Goal: Transaction & Acquisition: Purchase product/service

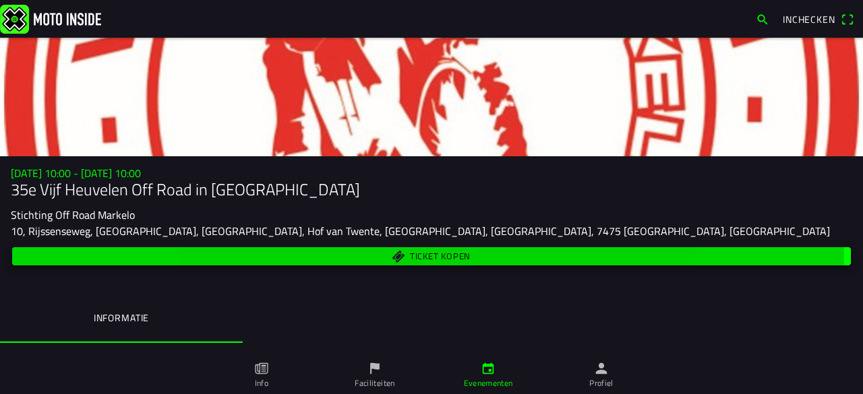
click at [410, 258] on span "Ticket kopen" at bounding box center [440, 257] width 61 height 9
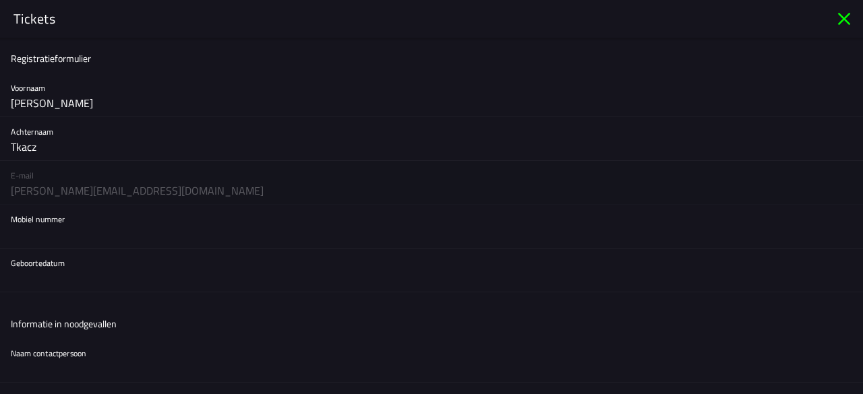
scroll to position [67, 0]
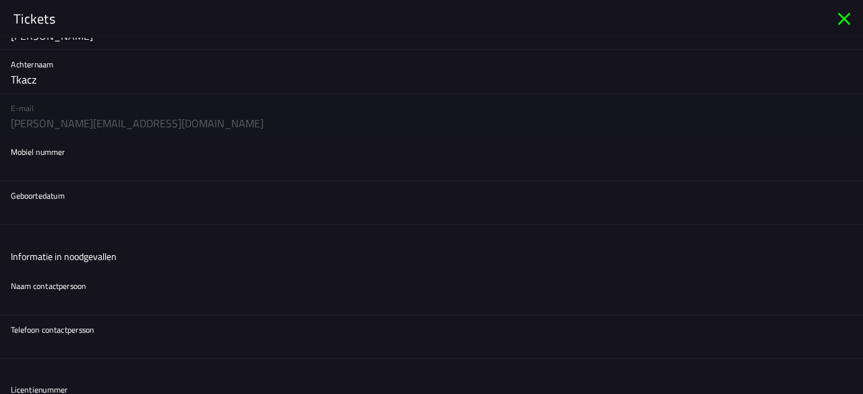
click at [102, 174] on input "text" at bounding box center [431, 167] width 841 height 27
type input "0646425765"
click at [144, 222] on button "button" at bounding box center [437, 202] width 852 height 43
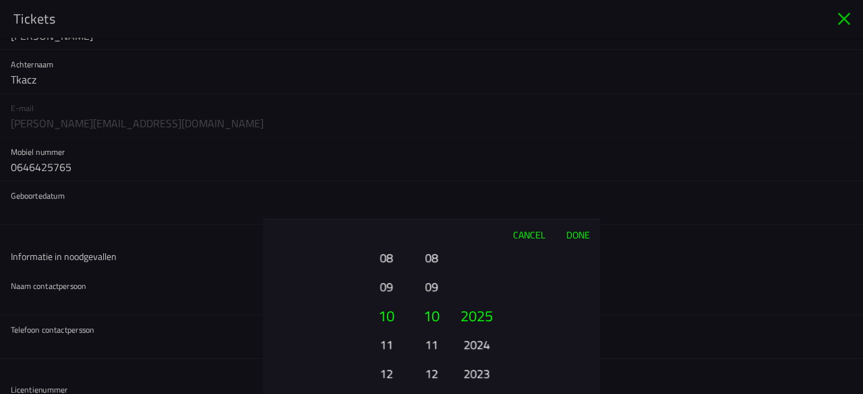
click at [394, 345] on button "11" at bounding box center [385, 345] width 37 height 24
drag, startPoint x: 432, startPoint y: 265, endPoint x: 444, endPoint y: 384, distance: 120.0
click at [444, 384] on ion-picker-column "01 02 03 04 05 06 07 08 09 10 11 12" at bounding box center [432, 321] width 34 height 145
click at [430, 280] on button "04" at bounding box center [431, 287] width 19 height 24
drag, startPoint x: 473, startPoint y: 342, endPoint x: 467, endPoint y: 185, distance: 156.5
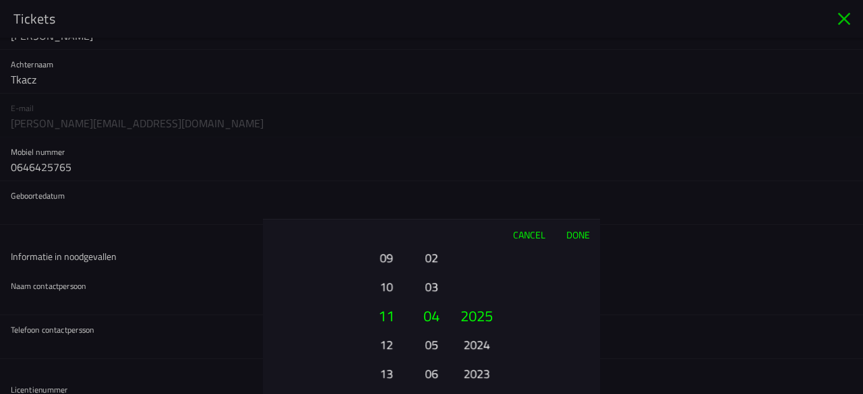
click at [471, 201] on ion-picker "Cancel Done 01 02 03 04 05 06 07 08 09 10 11 12 13 14 15 16 17 18 19 20 21 22 2…" at bounding box center [431, 197] width 863 height 394
drag, startPoint x: 480, startPoint y: 368, endPoint x: 475, endPoint y: 250, distance: 118.1
click at [475, 271] on button "2010" at bounding box center [476, 283] width 37 height 24
drag, startPoint x: 471, startPoint y: 376, endPoint x: 472, endPoint y: 218, distance: 157.8
click at [472, 233] on div "Cancel Done 01 02 03 04 05 06 07 08 09 10 11 12 13 14 15 16 17 18 19 20 21 22 2…" at bounding box center [431, 306] width 337 height 175
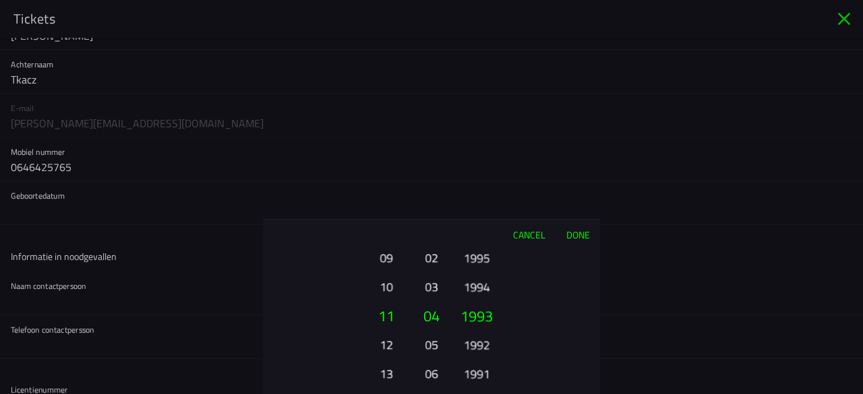
drag, startPoint x: 478, startPoint y: 363, endPoint x: 477, endPoint y: 222, distance: 141.6
click at [477, 239] on div "Cancel Done 01 02 03 04 05 06 07 08 09 10 11 12 13 14 15 16 17 18 19 20 21 22 2…" at bounding box center [431, 306] width 337 height 175
drag, startPoint x: 475, startPoint y: 365, endPoint x: 475, endPoint y: 256, distance: 109.9
click at [475, 362] on button "1989" at bounding box center [476, 374] width 37 height 24
drag, startPoint x: 477, startPoint y: 359, endPoint x: 473, endPoint y: 243, distance: 116.7
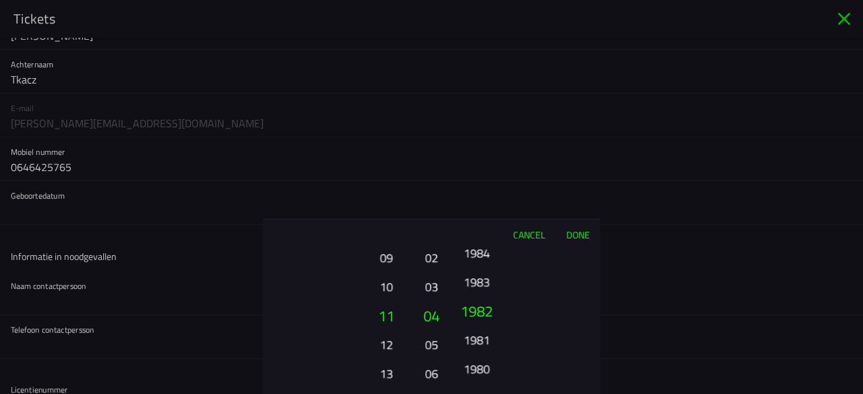
click at [473, 243] on div "Cancel Done 01 02 03 04 05 06 07 08 09 10 11 12 13 14 15 16 17 18 19 20 21 22 2…" at bounding box center [431, 306] width 337 height 175
click at [482, 349] on button "1980" at bounding box center [476, 345] width 37 height 24
click at [581, 237] on button "Done" at bounding box center [578, 235] width 45 height 30
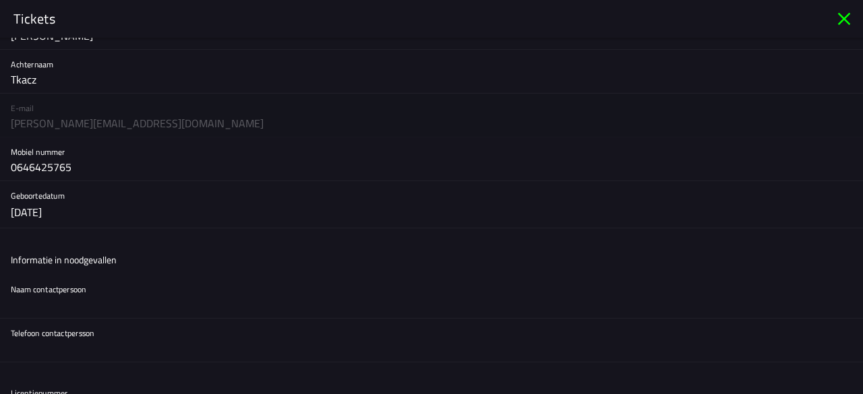
click at [74, 271] on ion-list-header "Informatie in noodgevallen" at bounding box center [431, 260] width 863 height 30
click at [82, 277] on div "Naam contactpersoon" at bounding box center [431, 296] width 841 height 43
click at [134, 301] on input "text" at bounding box center [431, 304] width 841 height 27
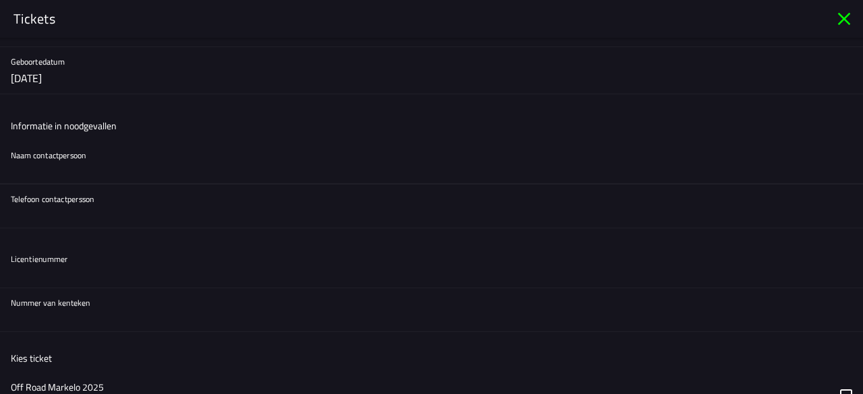
scroll to position [202, 0]
type input "[PERSON_NAME]"
click at [81, 216] on input "text" at bounding box center [431, 213] width 841 height 27
paste input "[PHONE_NUMBER]"
type input "[PHONE_NUMBER]"
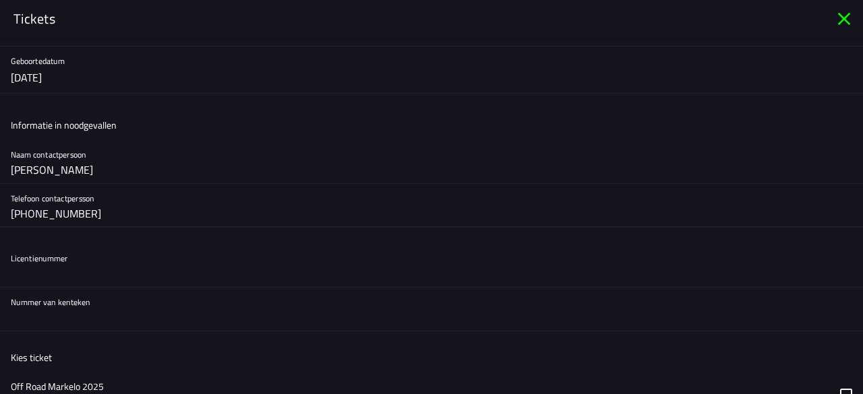
click at [81, 256] on div "Licentienummer" at bounding box center [431, 265] width 841 height 43
click at [77, 277] on input "text" at bounding box center [431, 273] width 841 height 27
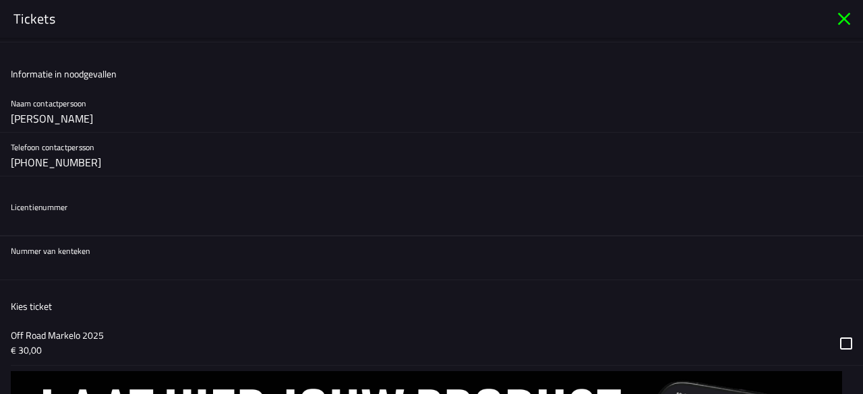
scroll to position [270, 0]
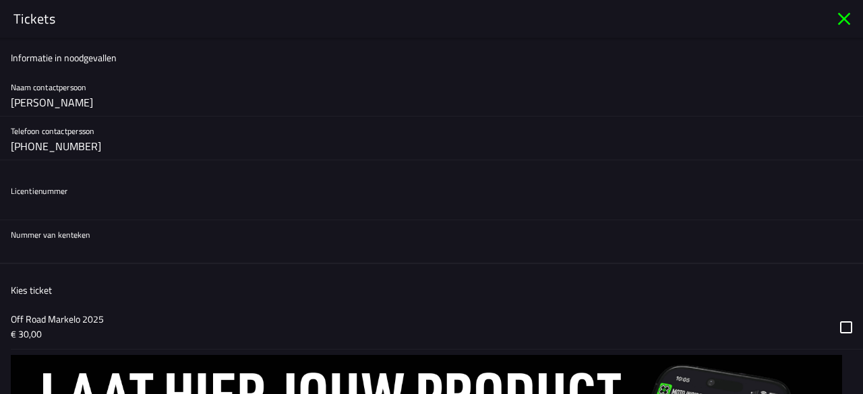
click at [65, 254] on input "text" at bounding box center [431, 250] width 841 height 27
paste input "67-MT-PJ"
type input "67-MT-PJ"
click at [128, 330] on button "button" at bounding box center [437, 327] width 852 height 44
click at [127, 303] on ion-list-header "Kies ticket" at bounding box center [431, 290] width 863 height 30
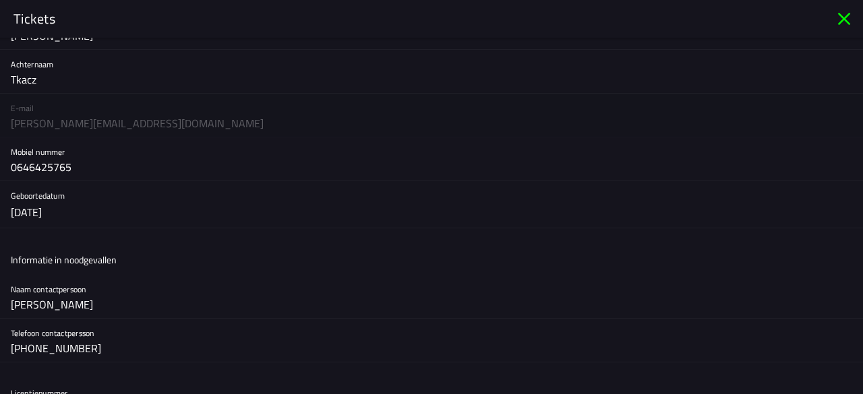
scroll to position [0, 0]
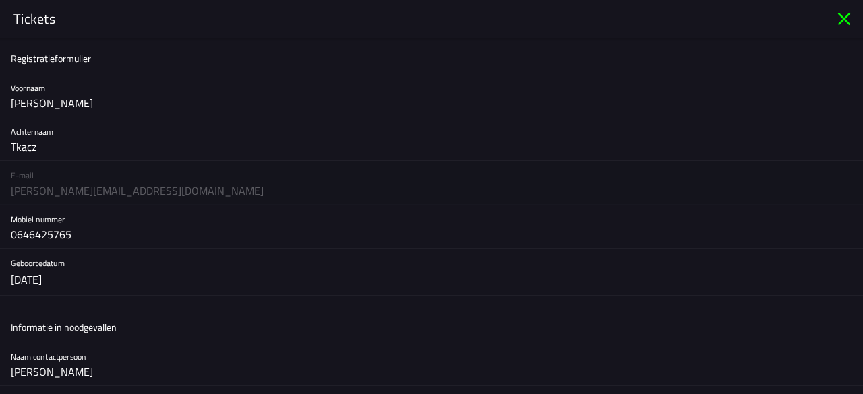
click at [90, 73] on ion-list "Registratieformulier Voornaam Adam Achternaam Tkacz E-mail adam@dhqbouw.nl Mobi…" at bounding box center [431, 289] width 863 height 502
click at [239, 196] on div "E-mail adam@dhqbouw.nl" at bounding box center [431, 183] width 863 height 44
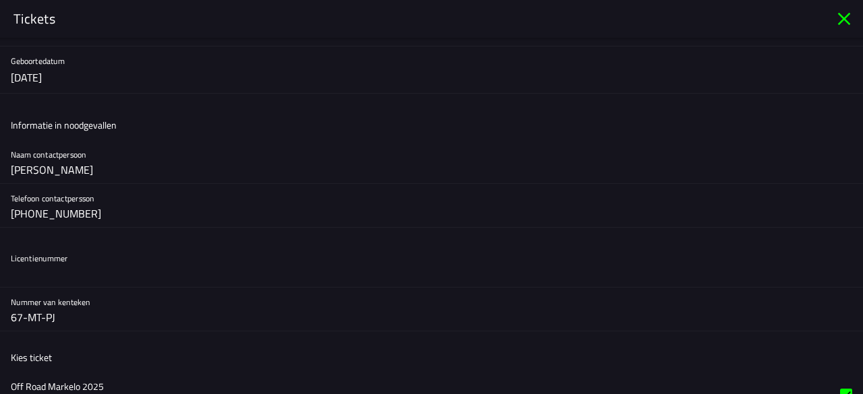
click at [273, 188] on div "Telefoon contactpersson +31 6 48520559" at bounding box center [431, 205] width 841 height 43
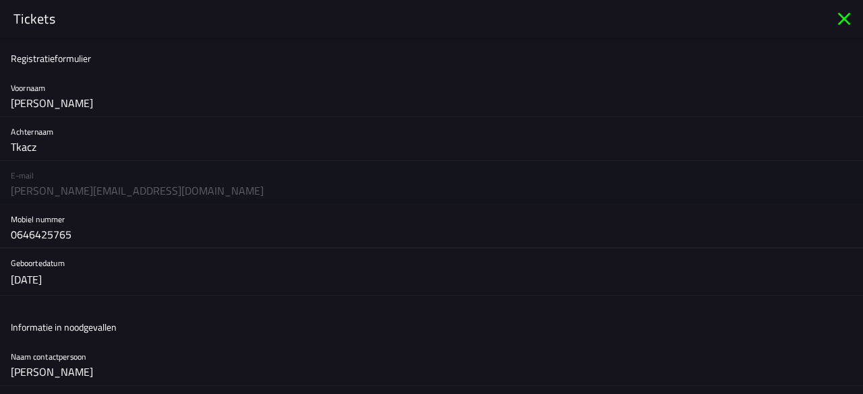
click at [128, 239] on input "0646425765" at bounding box center [431, 234] width 841 height 27
drag, startPoint x: 127, startPoint y: 241, endPoint x: 0, endPoint y: 239, distance: 127.4
click at [0, 239] on div "Mobiel nummer 0646425765" at bounding box center [431, 227] width 863 height 44
type input "0646425765"
click at [495, 326] on ion-list-header "Informatie in noodgevallen" at bounding box center [431, 327] width 863 height 30
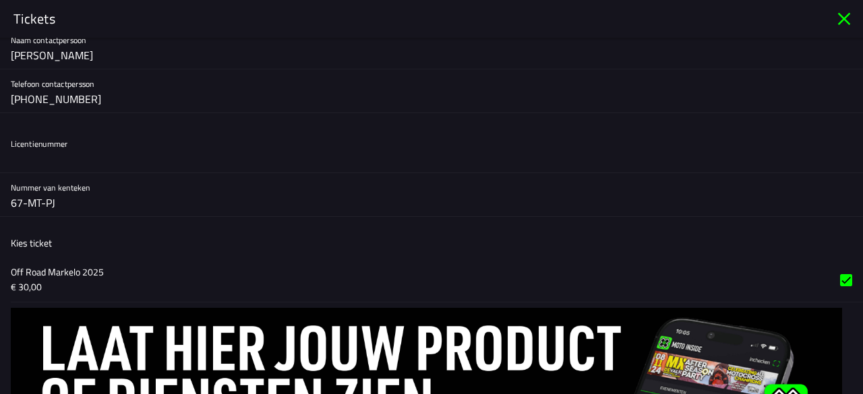
scroll to position [421, 0]
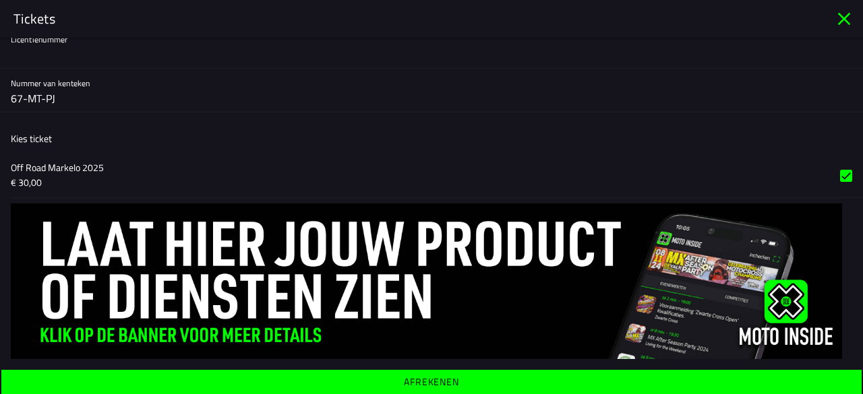
click at [514, 213] on img at bounding box center [426, 282] width 831 height 156
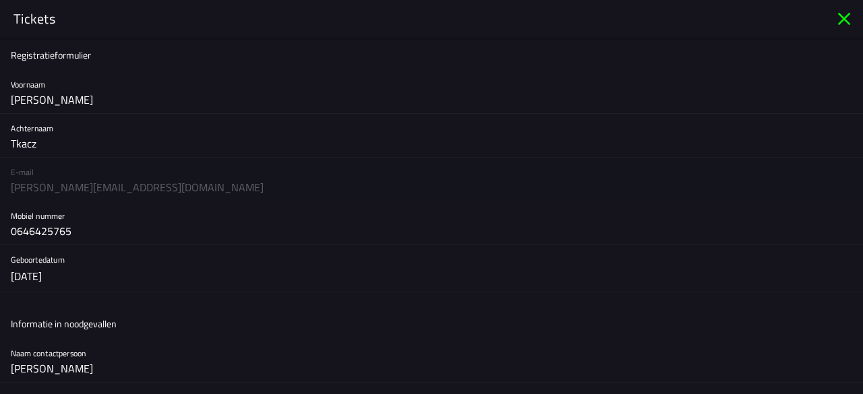
scroll to position [0, 0]
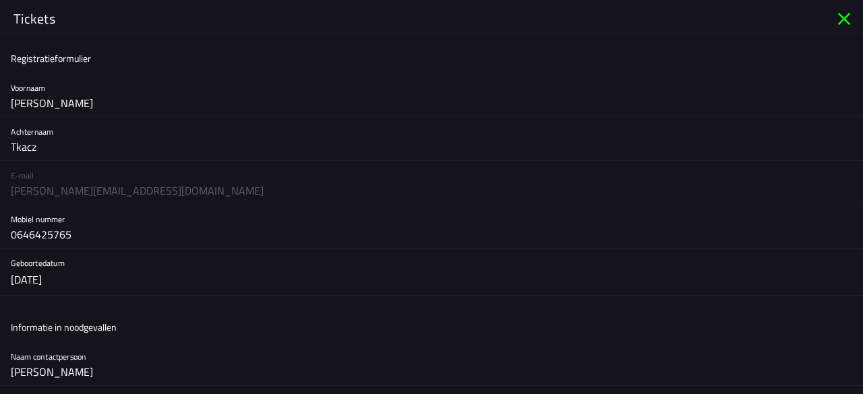
click at [176, 194] on div "E-mail adam@dhqbouw.nl" at bounding box center [431, 183] width 863 height 44
click at [105, 196] on div "E-mail adam@dhqbouw.nl" at bounding box center [431, 183] width 863 height 44
click at [3, 194] on div "E-mail adam@dhqbouw.nl" at bounding box center [431, 183] width 863 height 44
click at [24, 194] on div "E-mail adam@dhqbouw.nl" at bounding box center [431, 183] width 863 height 44
click at [36, 194] on div "E-mail adam@dhqbouw.nl" at bounding box center [431, 183] width 863 height 44
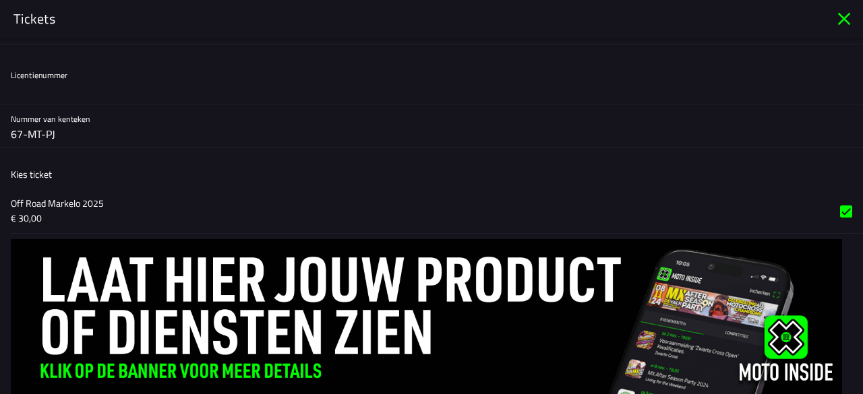
scroll to position [421, 0]
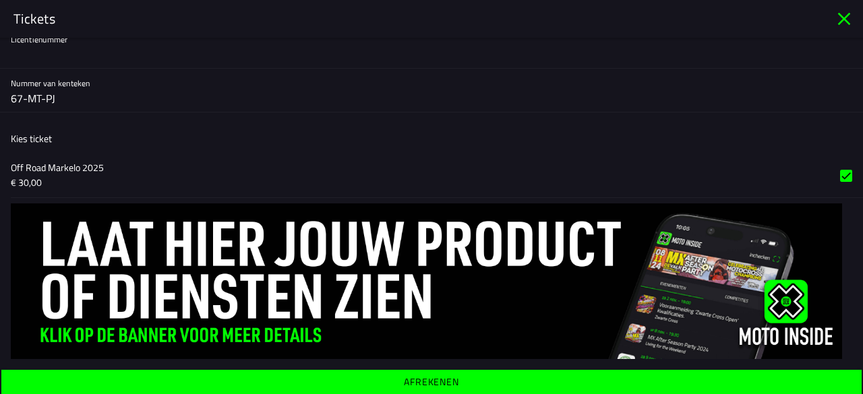
click at [305, 179] on button "button" at bounding box center [437, 176] width 852 height 44
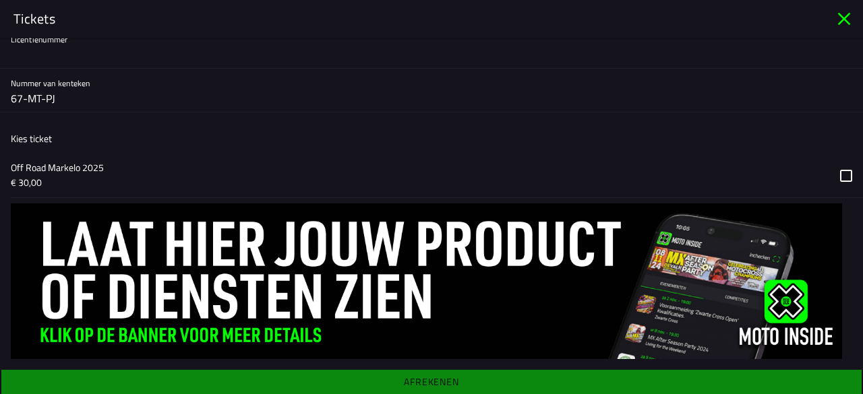
click at [87, 142] on ion-list-header "Kies ticket" at bounding box center [431, 138] width 863 height 30
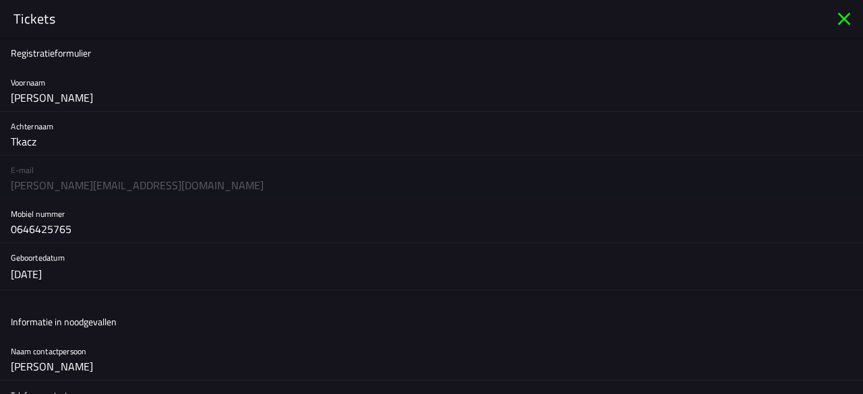
scroll to position [0, 0]
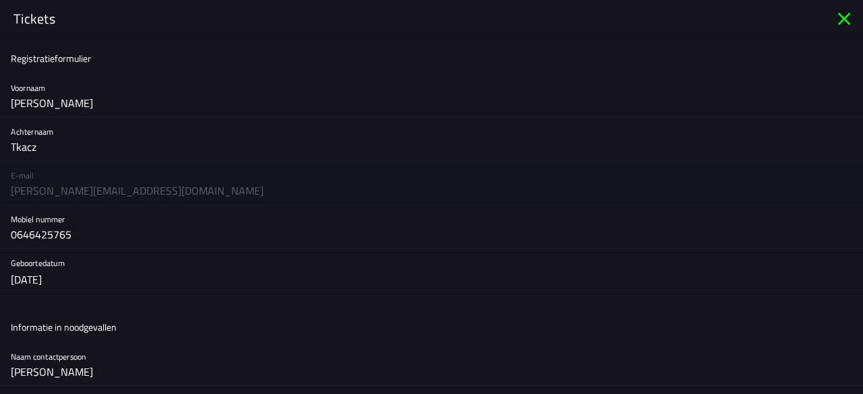
click at [111, 191] on div "E-mail adam@dhqbouw.nl" at bounding box center [431, 183] width 863 height 44
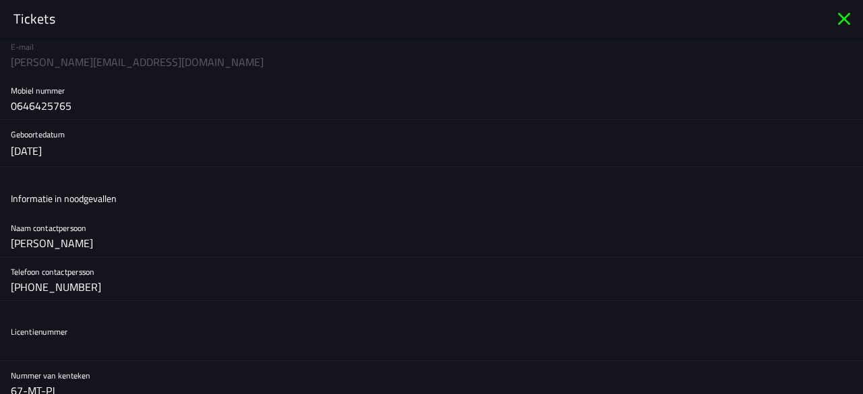
scroll to position [135, 0]
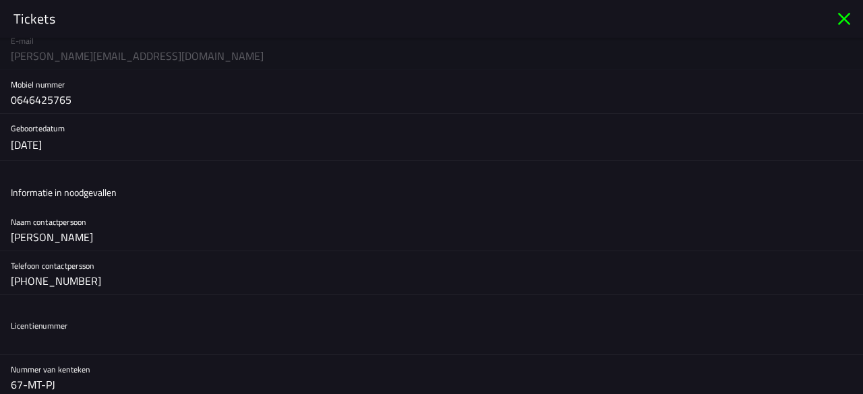
click at [96, 185] on ion-label "Informatie in noodgevallen" at bounding box center [64, 192] width 106 height 14
click at [99, 210] on div "Naam contactpersoon Jorien van den Dries" at bounding box center [431, 229] width 841 height 43
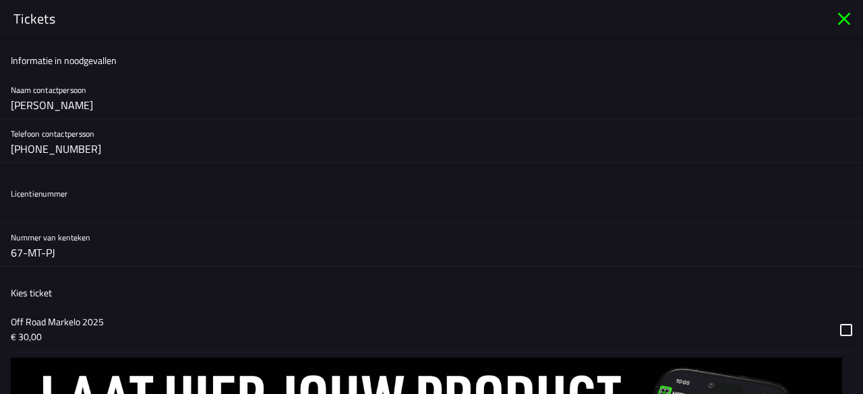
scroll to position [270, 0]
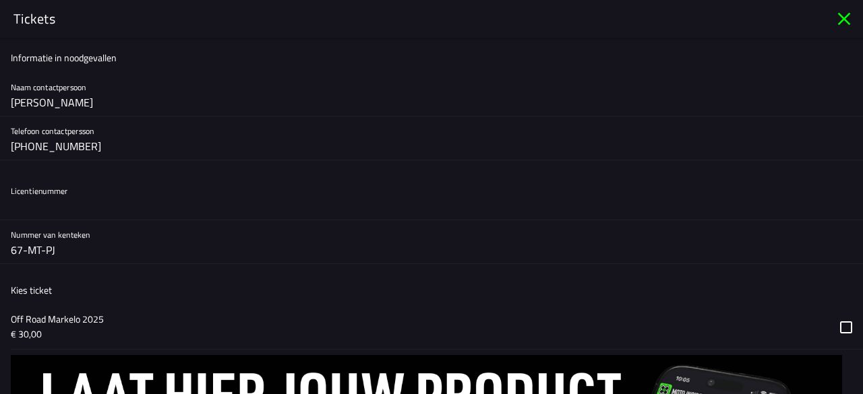
click at [90, 212] on input "text" at bounding box center [431, 206] width 841 height 27
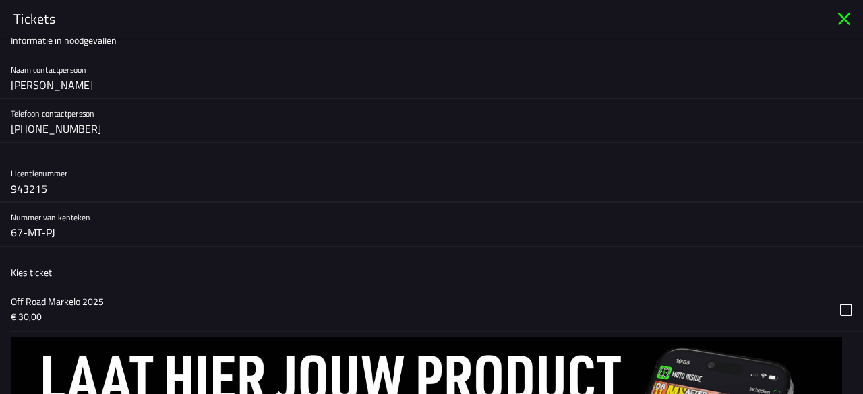
scroll to position [287, 0]
type input "943215"
click at [837, 304] on button "button" at bounding box center [437, 311] width 852 height 44
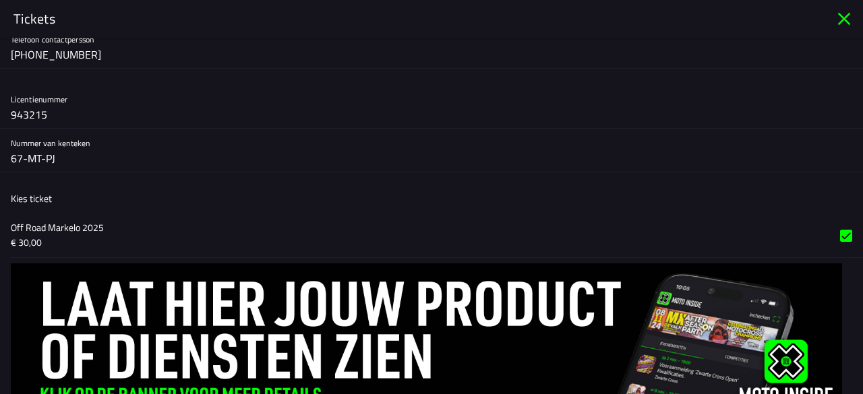
scroll to position [421, 0]
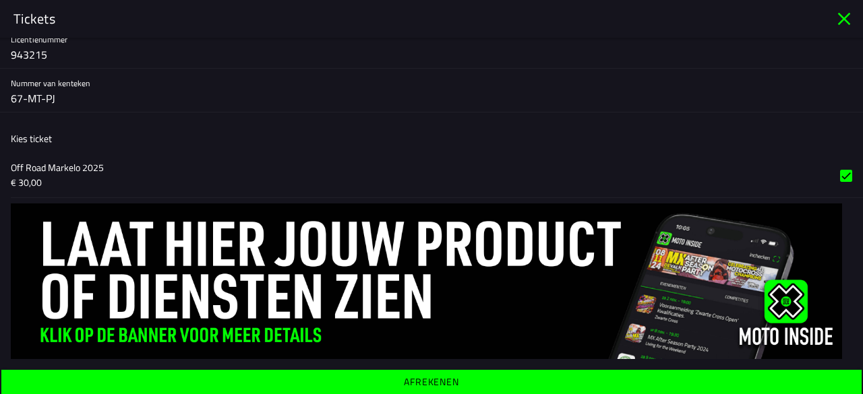
click at [835, 172] on button "button" at bounding box center [437, 176] width 852 height 44
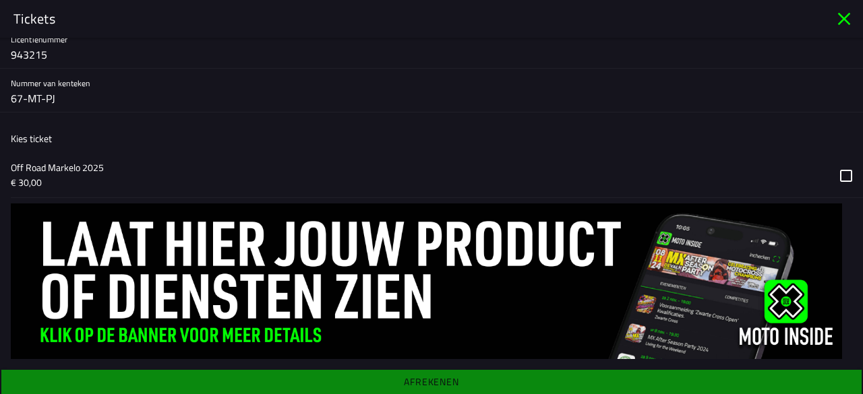
click at [835, 173] on button "button" at bounding box center [437, 176] width 852 height 44
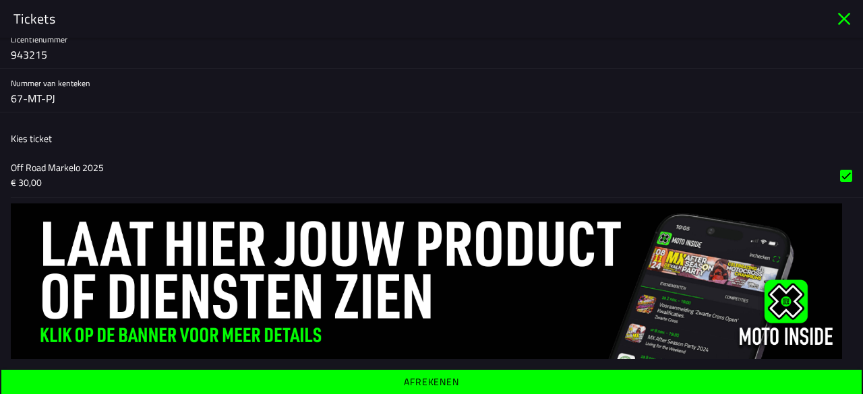
click at [833, 172] on button "button" at bounding box center [437, 176] width 852 height 44
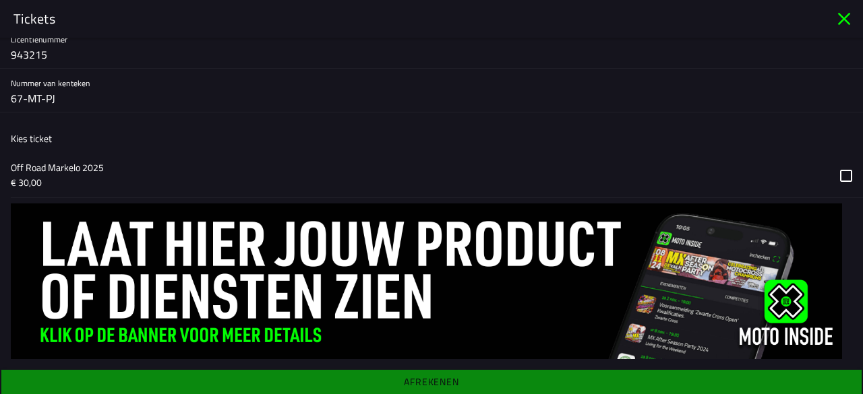
click at [837, 172] on button "button" at bounding box center [437, 176] width 852 height 44
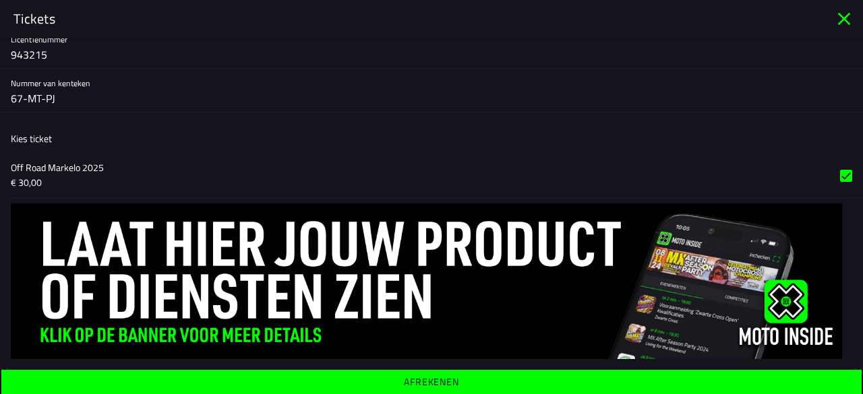
click at [471, 381] on span "Afrekenen" at bounding box center [430, 382] width 839 height 24
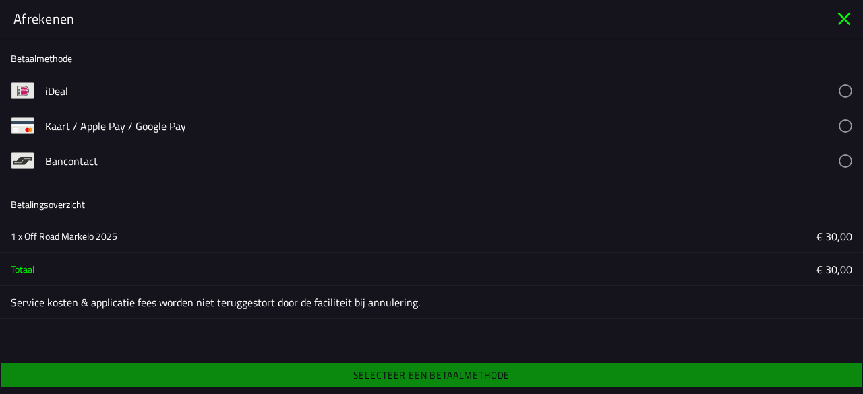
click at [115, 92] on button "button" at bounding box center [454, 90] width 818 height 34
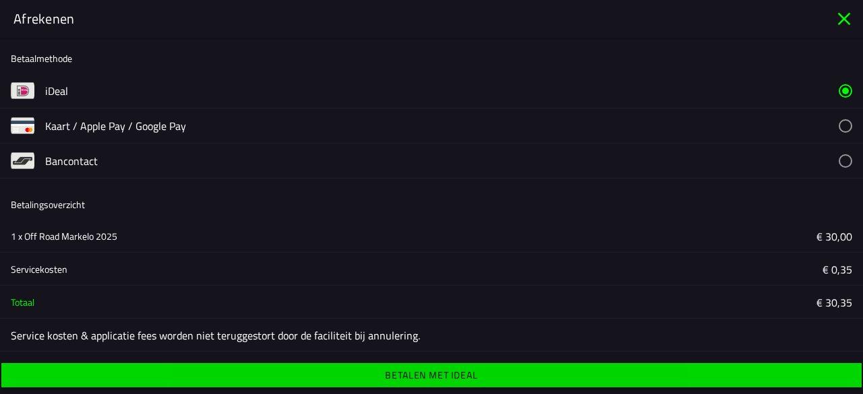
click at [577, 378] on span "Betalen met iDeal" at bounding box center [430, 375] width 839 height 24
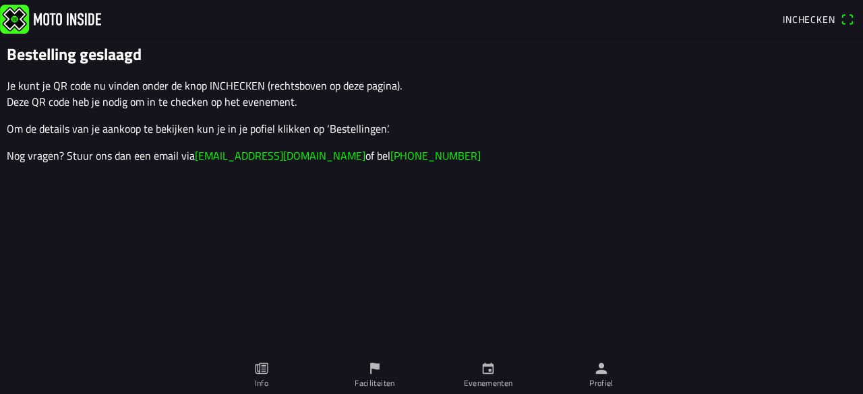
click at [848, 19] on span "Inchecken" at bounding box center [818, 20] width 71 height 22
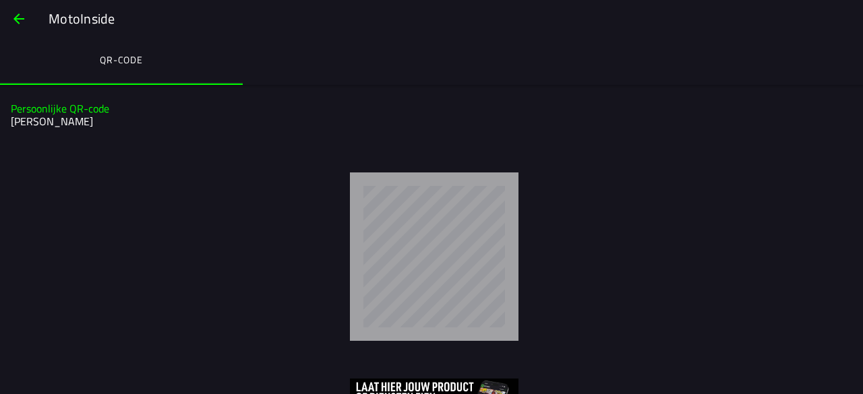
click at [6, 25] on button "button" at bounding box center [19, 19] width 32 height 32
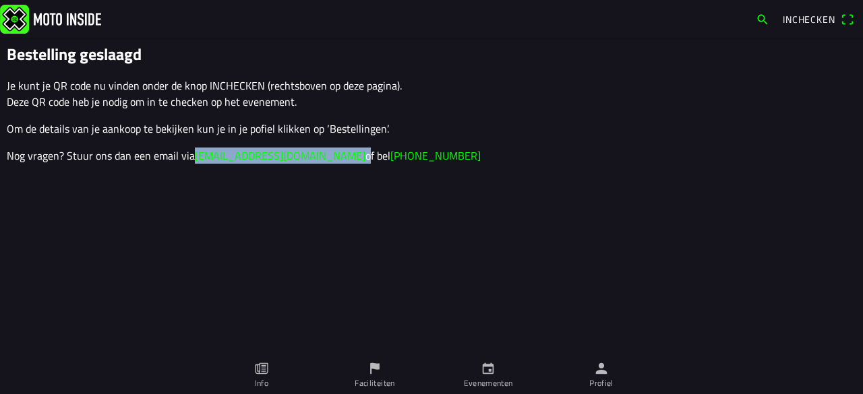
drag, startPoint x: 294, startPoint y: 156, endPoint x: 191, endPoint y: 164, distance: 102.8
click at [191, 164] on ion-col "Bestelling geslaagd Je kunt je QR code nu vinden onder de knop INCHECKEN (recht…" at bounding box center [431, 109] width 856 height 137
click at [850, 17] on span "Inchecken" at bounding box center [818, 20] width 71 height 22
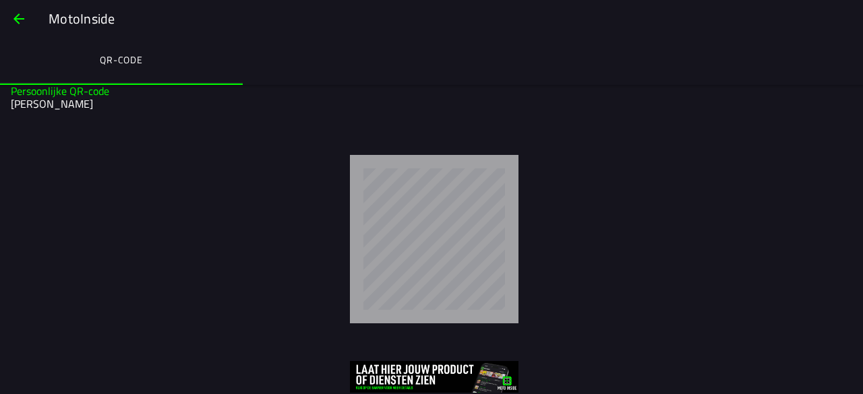
scroll to position [27, 0]
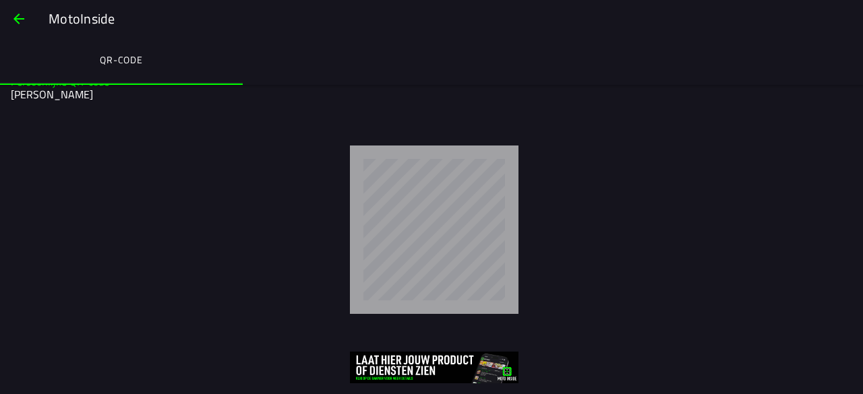
click at [685, 185] on div at bounding box center [434, 230] width 836 height 169
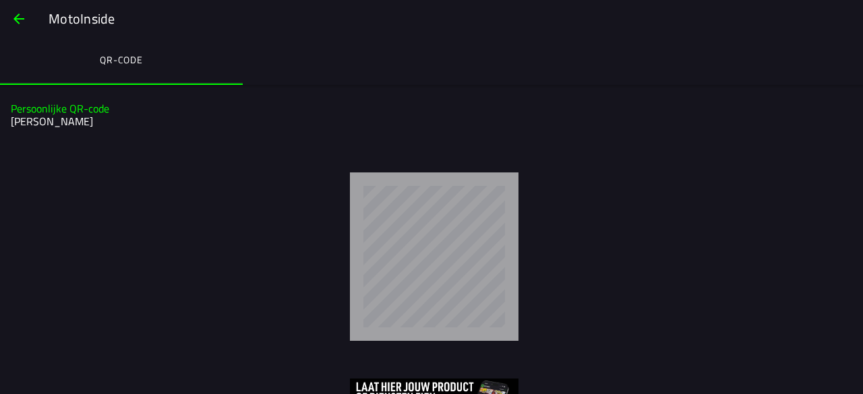
scroll to position [0, 0]
click at [850, 77] on ion-segment "QR-code" at bounding box center [431, 61] width 863 height 47
click at [26, 12] on span "button" at bounding box center [19, 19] width 16 height 32
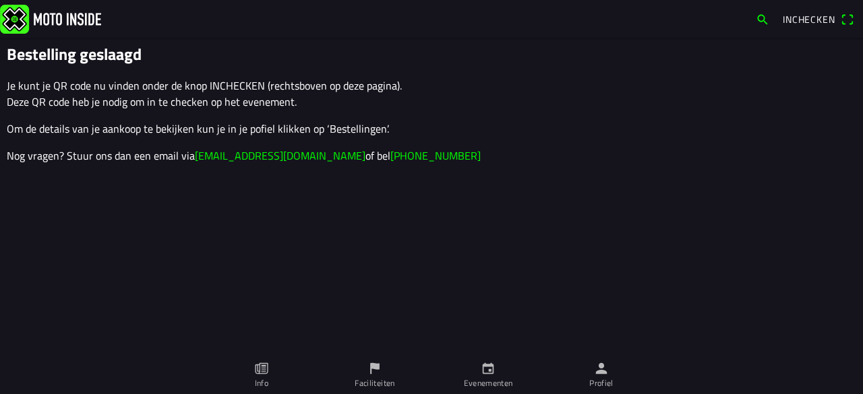
click at [855, 20] on button "Inchecken" at bounding box center [818, 20] width 82 height 22
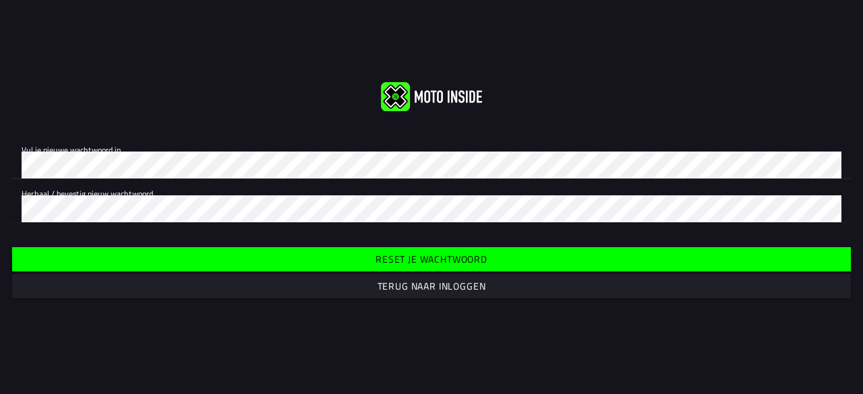
click at [0, 162] on div "Vul je nieuwe wachtwoord in. Herhaal / bevestig nieuw wachtwoord." at bounding box center [431, 179] width 863 height 109
click at [832, 162] on icon "eye" at bounding box center [834, 161] width 14 height 9
click at [164, 231] on div "Vul je nieuwe wachtwoord in. Herhaal / bevestig nieuw wachtwoord." at bounding box center [431, 179] width 863 height 109
click at [0, 0] on slot "Reset je wachtwoord" at bounding box center [0, 0] width 0 height 0
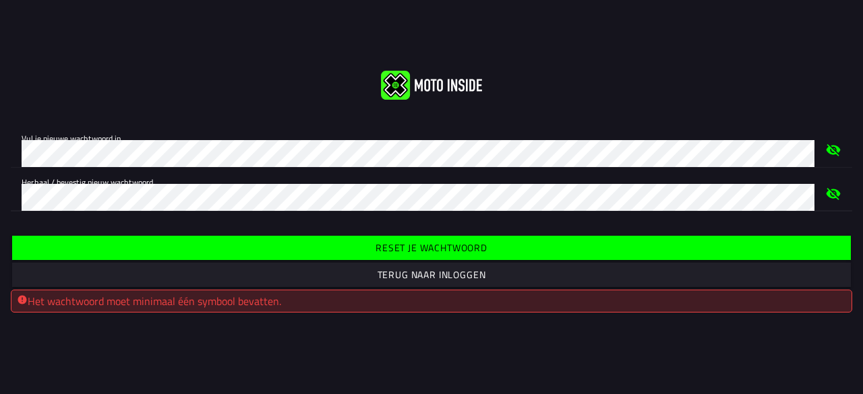
click at [0, 0] on slot "Reset je wachtwoord" at bounding box center [0, 0] width 0 height 0
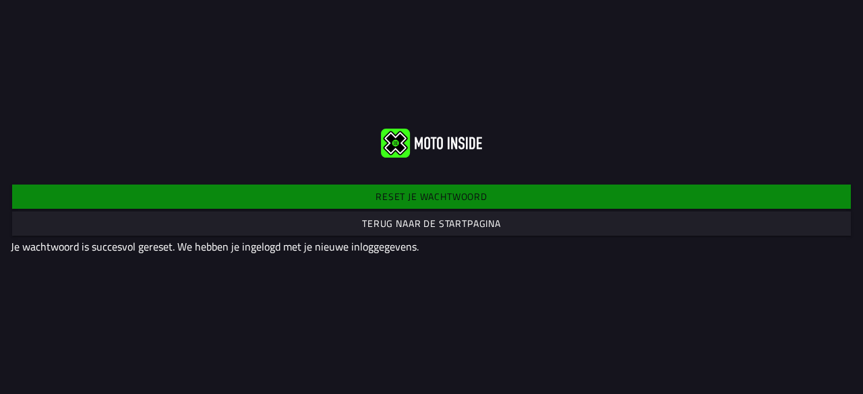
click at [533, 229] on span "Terug naar de startpagina" at bounding box center [431, 224] width 818 height 24
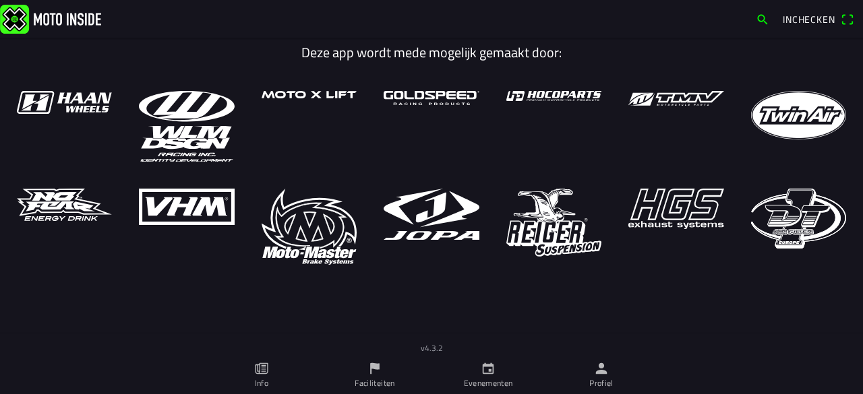
click at [599, 380] on ion-label "Profiel" at bounding box center [601, 384] width 24 height 12
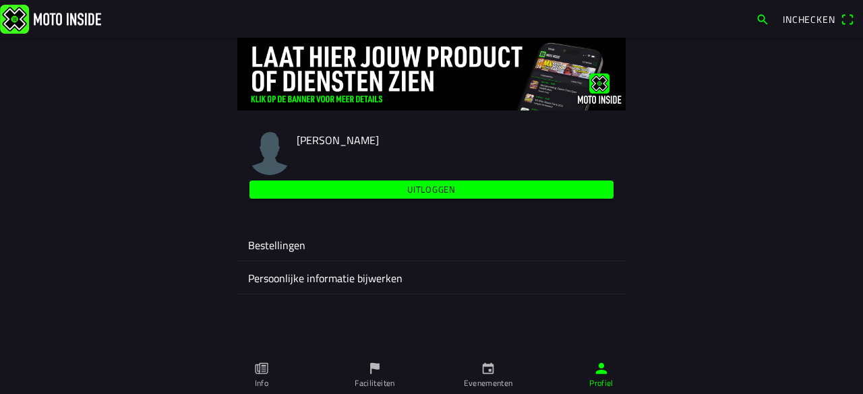
click at [357, 253] on ion-label "Bestellingen" at bounding box center [431, 245] width 367 height 16
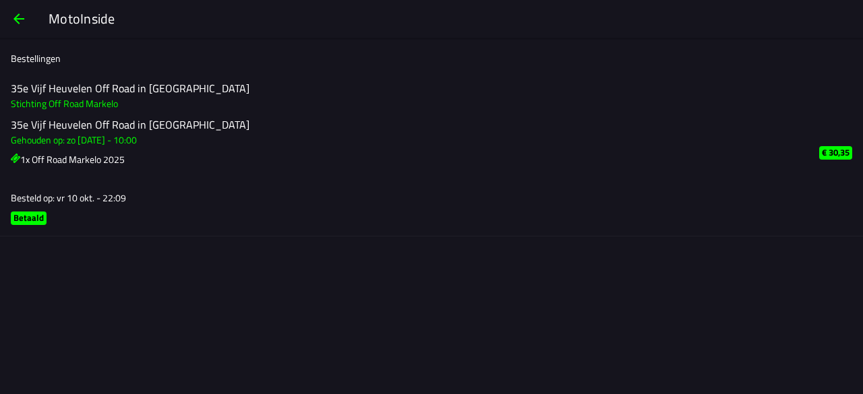
click at [0, 0] on slot "Betaald" at bounding box center [0, 0] width 0 height 0
click at [23, 24] on span "button" at bounding box center [19, 19] width 16 height 32
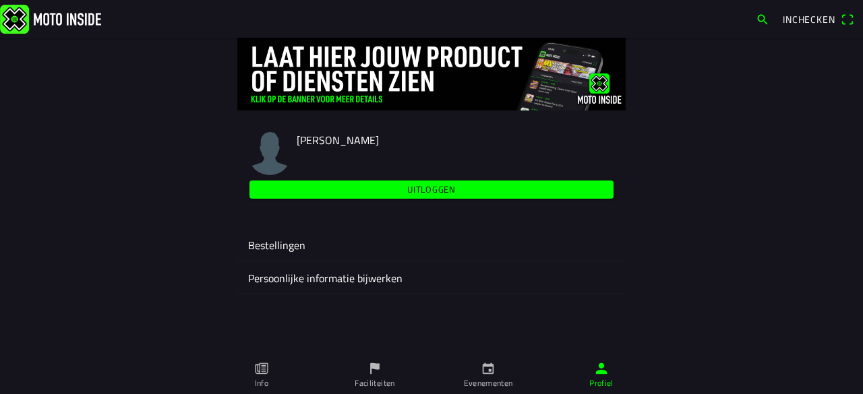
click at [363, 280] on ion-label "Persoonlijke informatie bijwerken" at bounding box center [431, 278] width 367 height 16
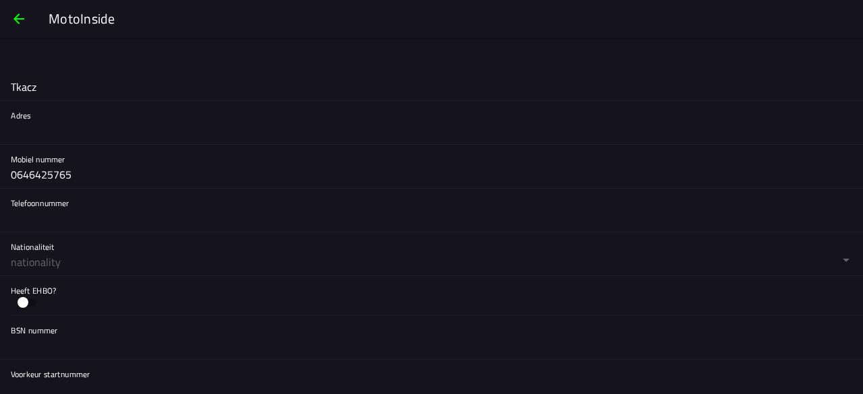
scroll to position [337, 0]
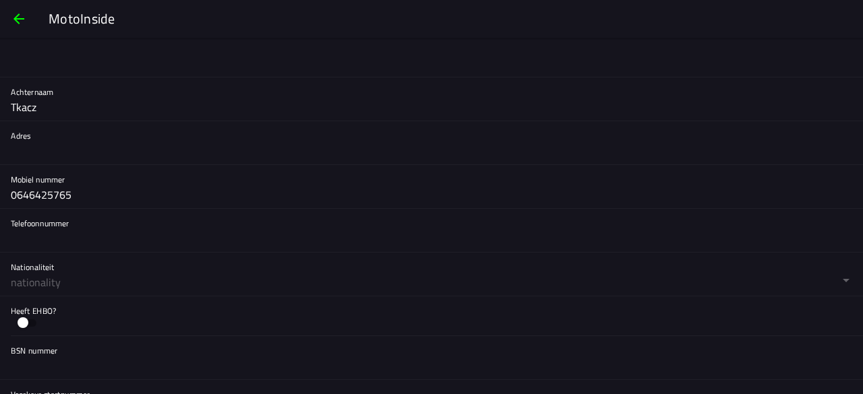
click at [42, 157] on input "text" at bounding box center [431, 151] width 841 height 27
type input "[PERSON_NAME]"
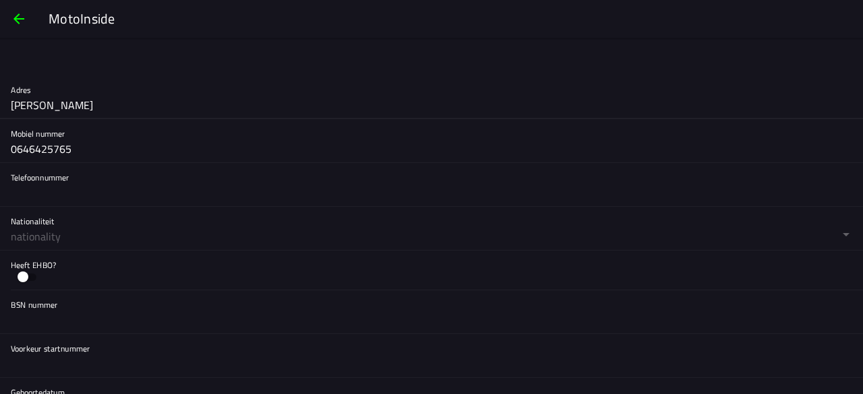
scroll to position [405, 0]
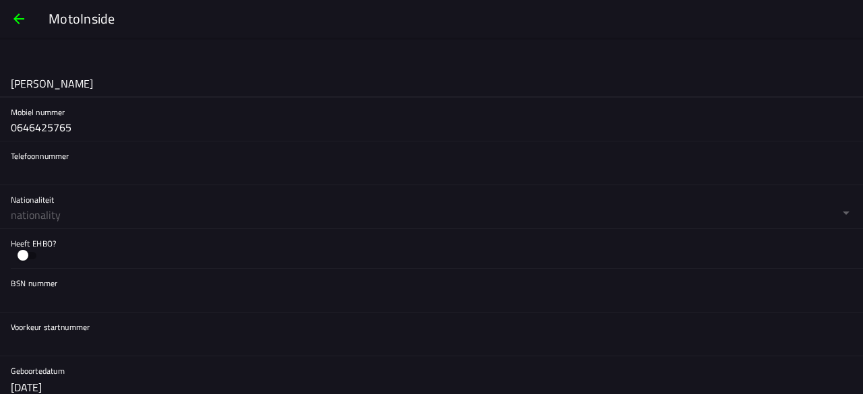
click at [98, 165] on input "text" at bounding box center [431, 171] width 841 height 27
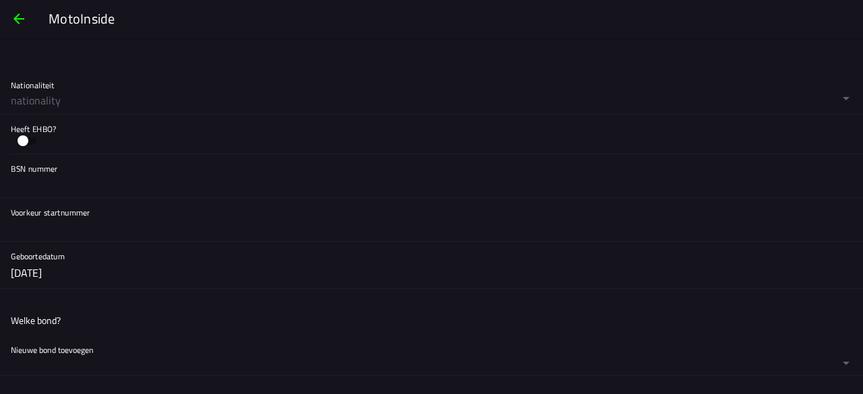
scroll to position [539, 0]
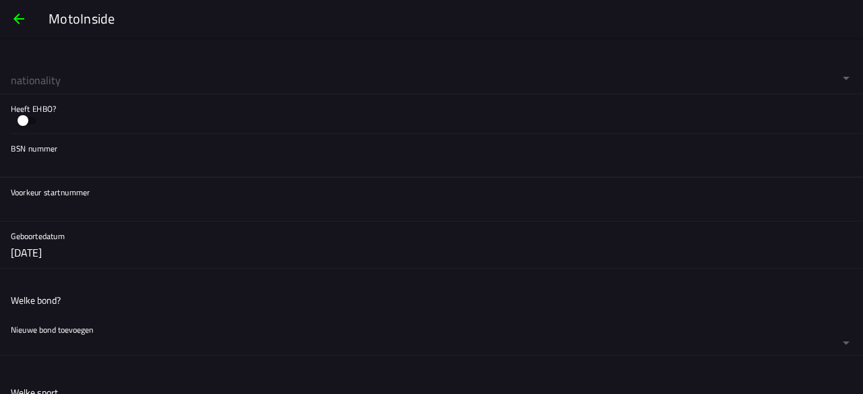
click at [57, 165] on input "text" at bounding box center [431, 163] width 841 height 27
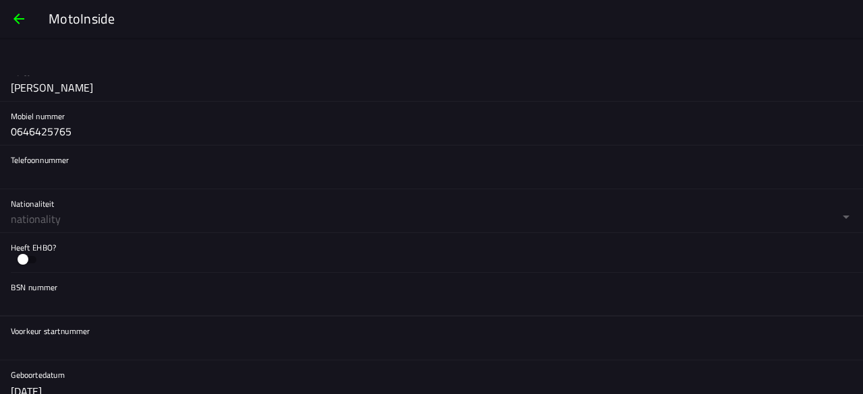
scroll to position [270, 0]
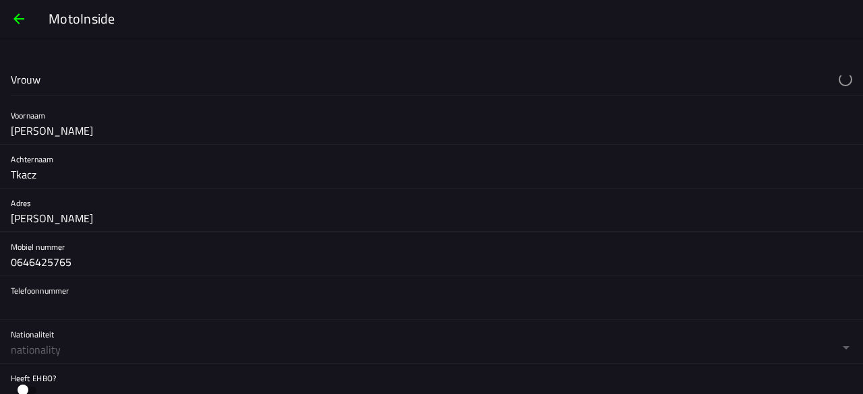
drag, startPoint x: 129, startPoint y: 214, endPoint x: 0, endPoint y: 209, distance: 128.9
click at [0, 209] on div "[PERSON_NAME]" at bounding box center [431, 211] width 863 height 44
click at [239, 285] on div "Telefoonnummer" at bounding box center [431, 297] width 841 height 43
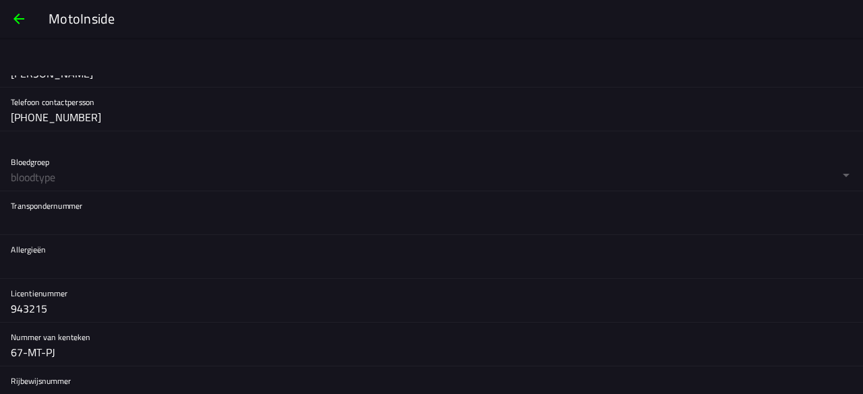
scroll to position [1203, 0]
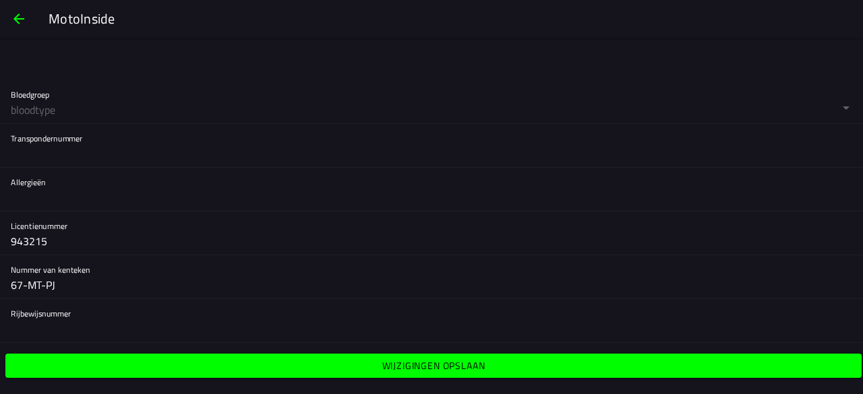
click at [65, 324] on input "text" at bounding box center [431, 329] width 841 height 27
click at [537, 365] on span "Wijzigingen opslaan" at bounding box center [433, 366] width 835 height 24
